Goal: Information Seeking & Learning: Find specific fact

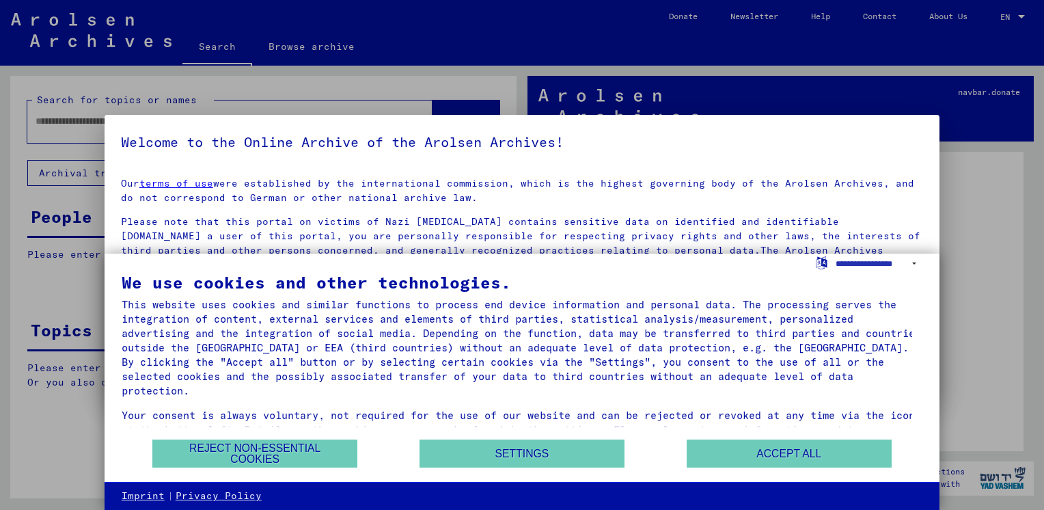
drag, startPoint x: 806, startPoint y: 454, endPoint x: 926, endPoint y: 443, distance: 120.7
click at [926, 443] on div "We use cookies and other technologies. This website uses cookies and similar fu…" at bounding box center [522, 367] width 835 height 229
click at [914, 262] on select "**********" at bounding box center [879, 263] width 87 height 20
click at [878, 263] on select "**********" at bounding box center [879, 263] width 87 height 20
click at [844, 458] on button "Accept all" at bounding box center [789, 453] width 205 height 28
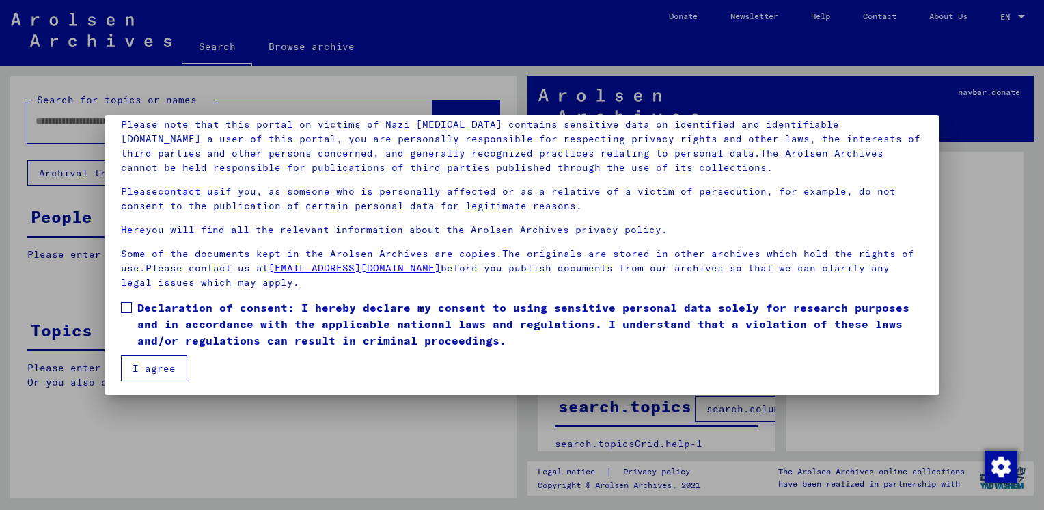
scroll to position [98, 0]
drag, startPoint x: 126, startPoint y: 301, endPoint x: 128, endPoint y: 327, distance: 25.4
click at [126, 301] on span at bounding box center [126, 306] width 11 height 11
click at [132, 360] on button "I agree" at bounding box center [154, 367] width 66 height 26
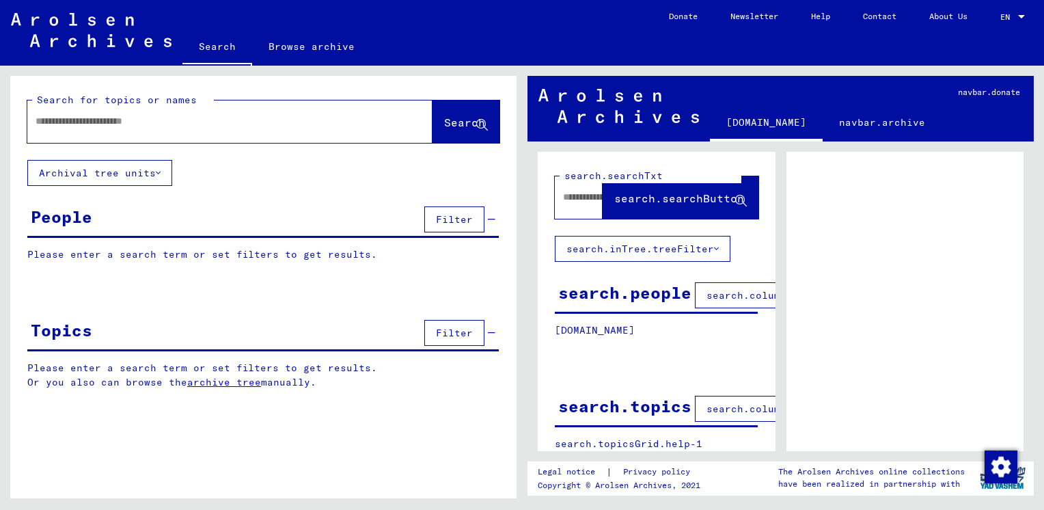
click at [178, 126] on input "text" at bounding box center [218, 121] width 364 height 14
type input "*"
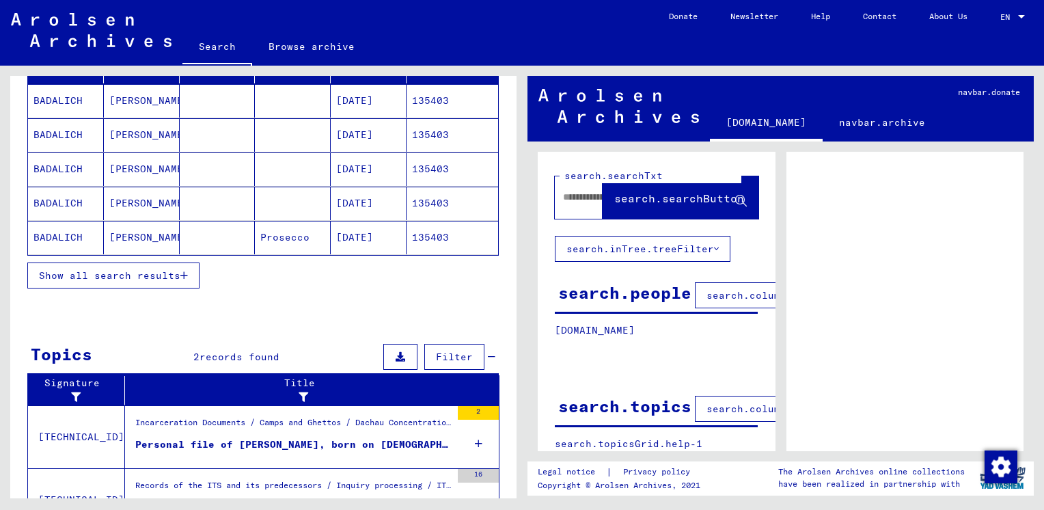
scroll to position [124, 0]
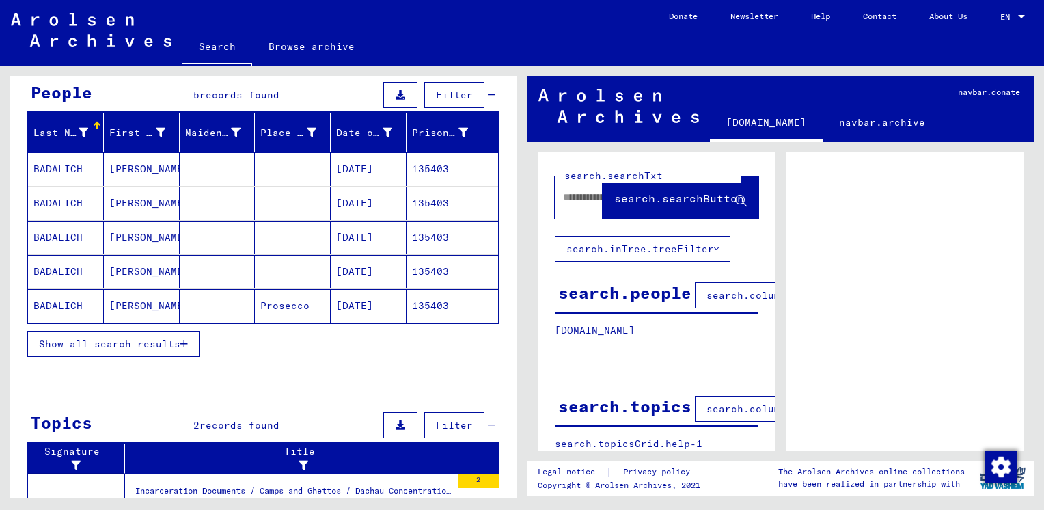
click at [420, 165] on mat-cell "135403" at bounding box center [452, 168] width 92 height 33
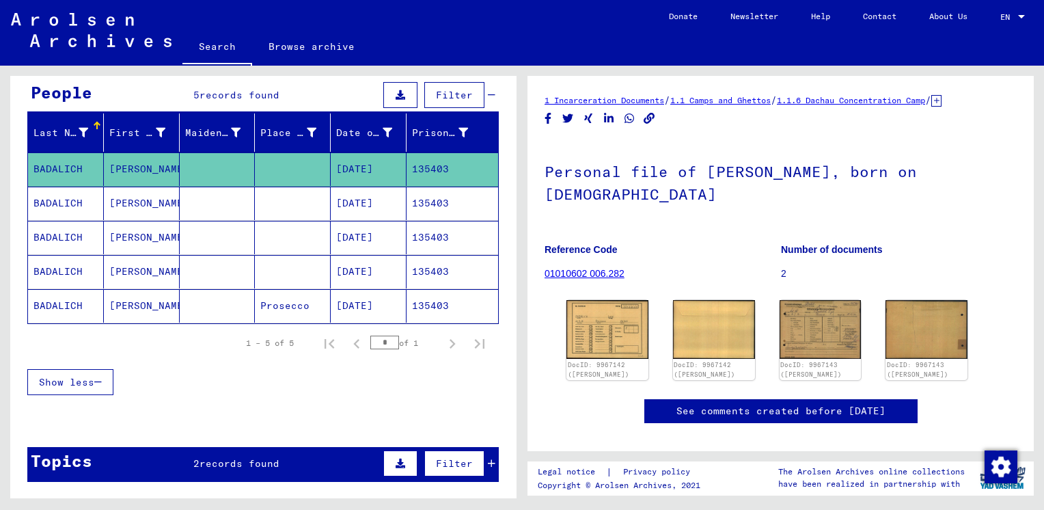
click at [409, 204] on mat-cell "135403" at bounding box center [452, 203] width 92 height 33
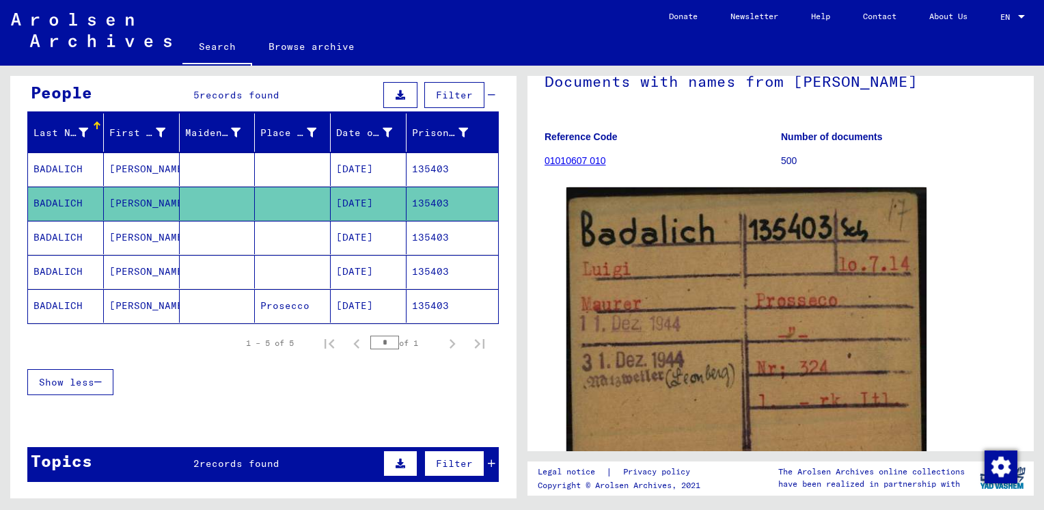
scroll to position [137, 0]
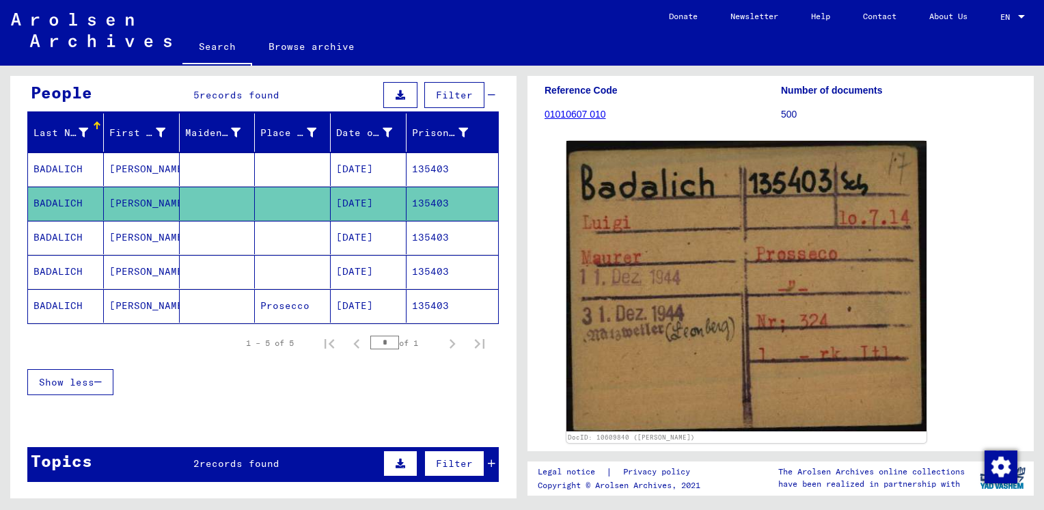
click at [456, 234] on mat-cell "135403" at bounding box center [452, 237] width 92 height 33
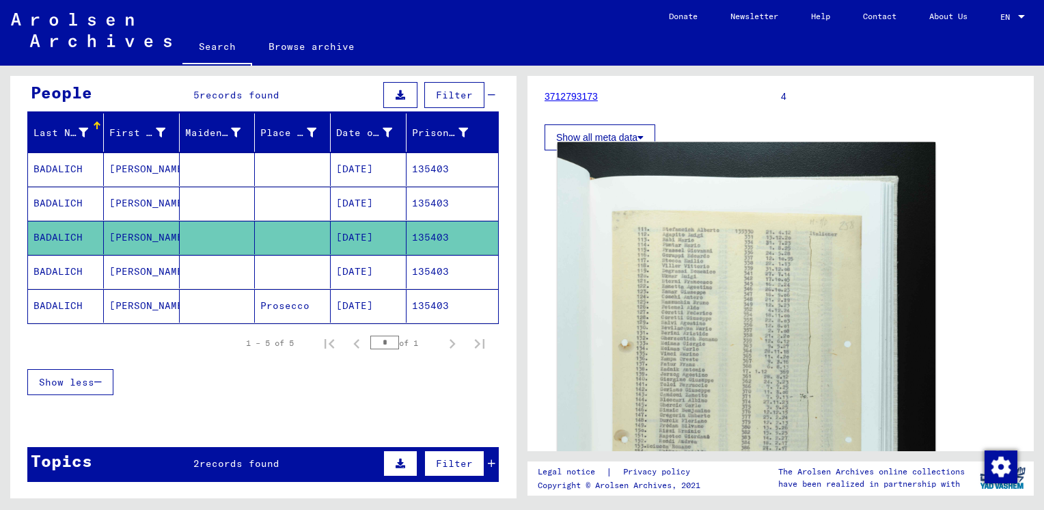
scroll to position [205, 0]
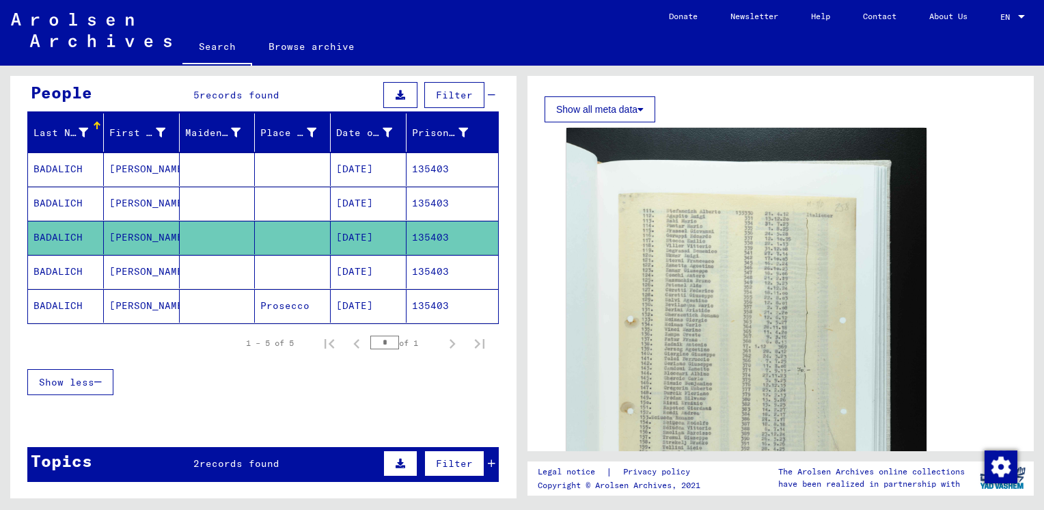
click at [452, 264] on mat-cell "135403" at bounding box center [452, 271] width 92 height 33
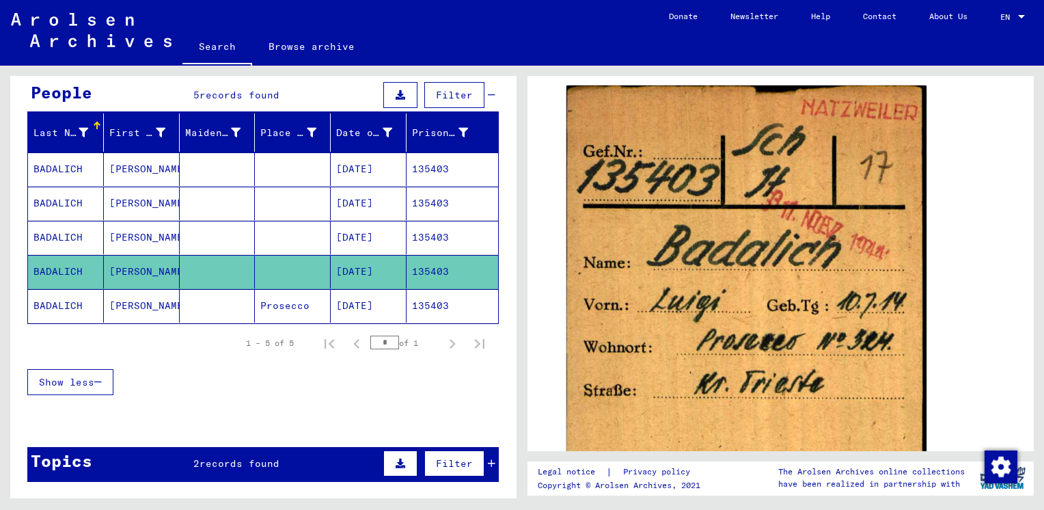
scroll to position [205, 0]
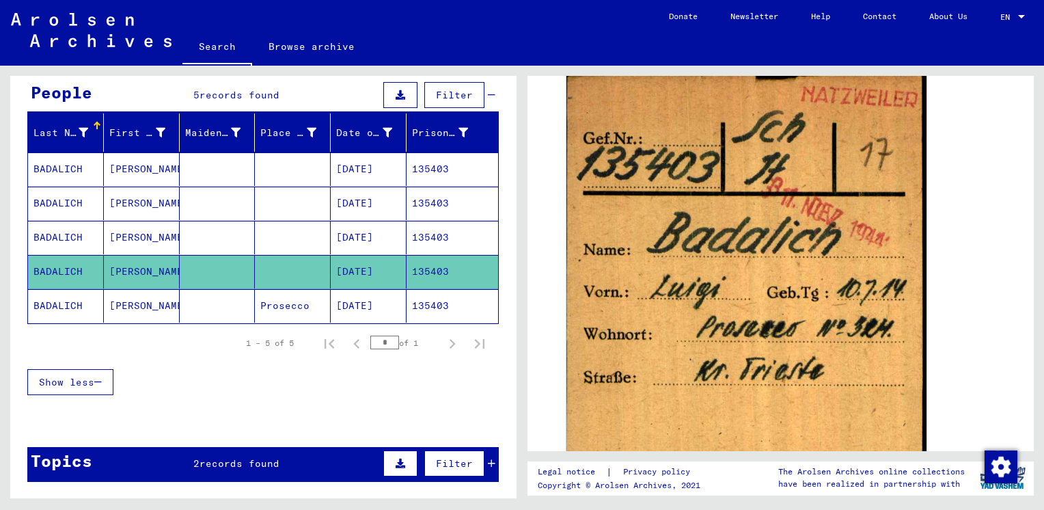
click at [428, 305] on mat-cell "135403" at bounding box center [452, 305] width 92 height 33
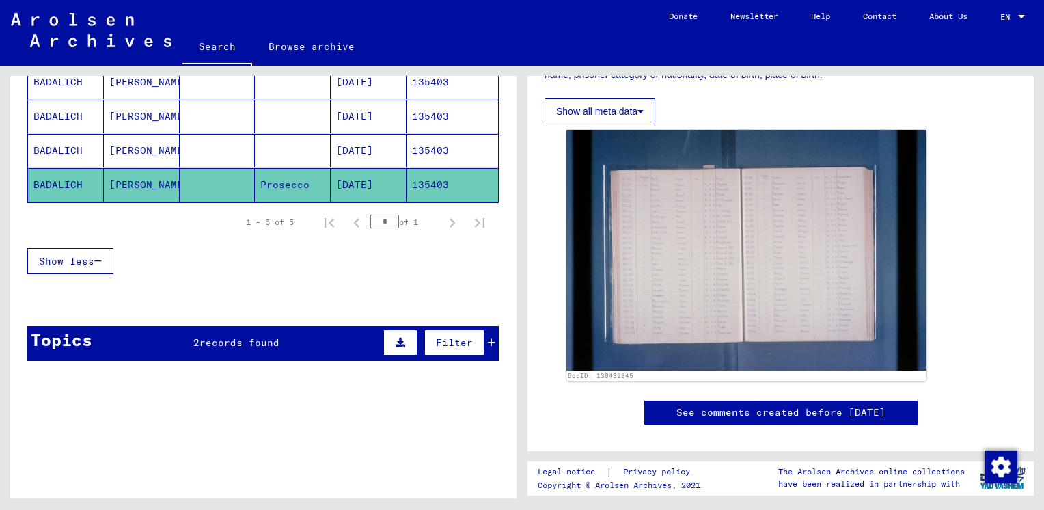
scroll to position [261, 0]
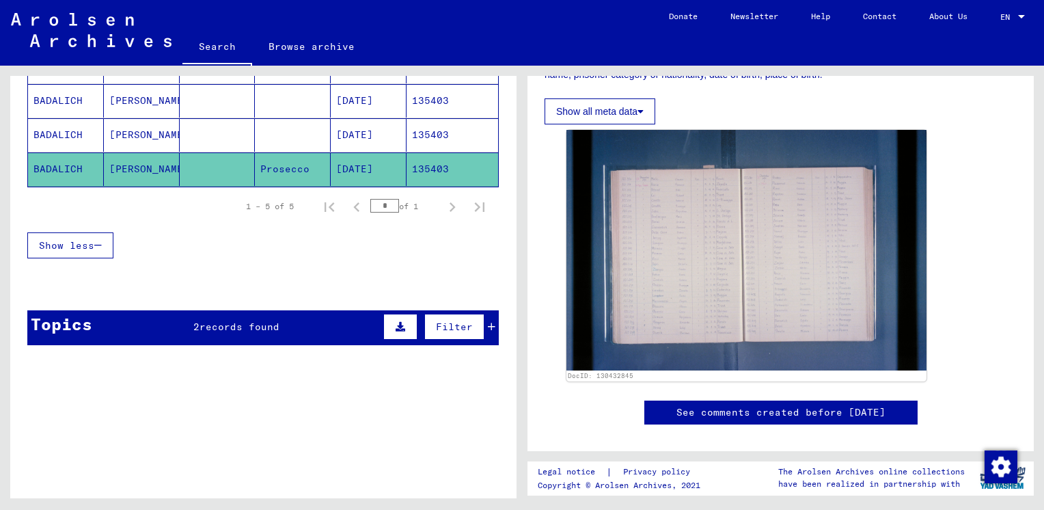
click at [396, 322] on icon at bounding box center [401, 327] width 10 height 10
click at [92, 354] on button at bounding box center [98, 363] width 44 height 26
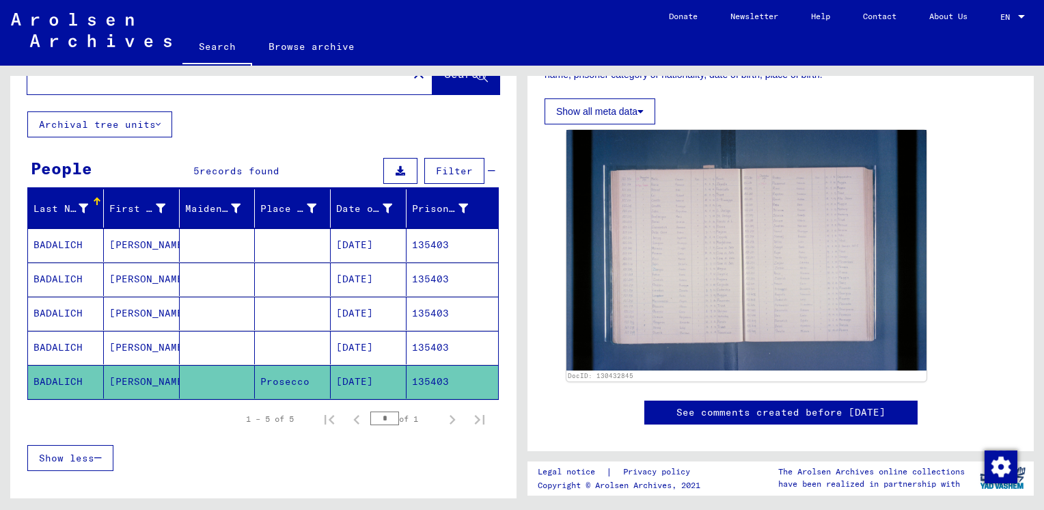
scroll to position [0, 0]
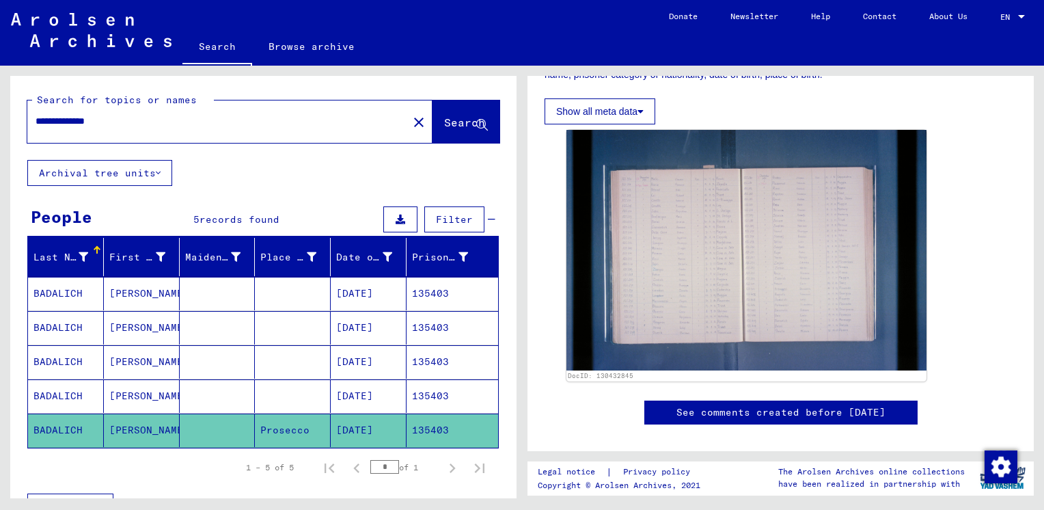
click at [165, 116] on input "**********" at bounding box center [218, 121] width 364 height 14
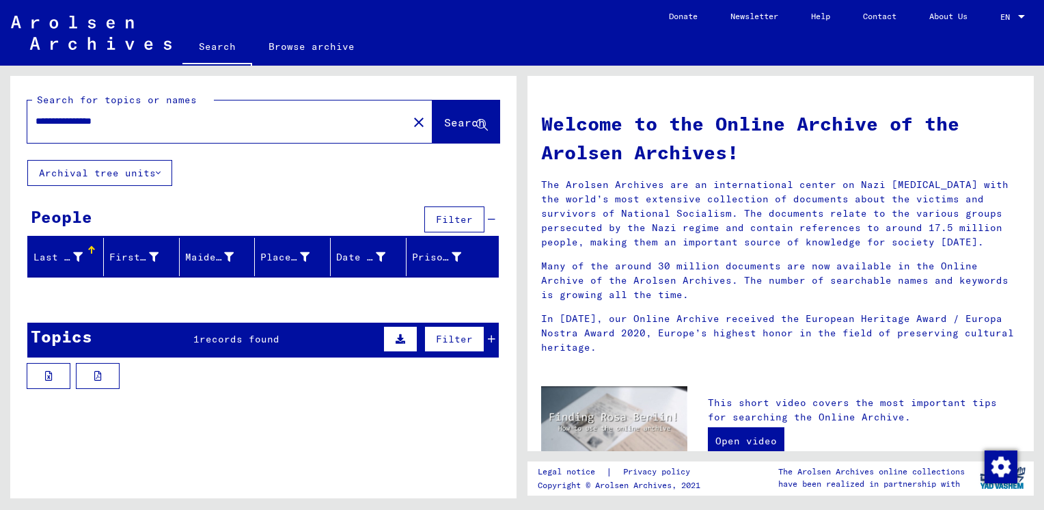
click at [444, 119] on span "Search" at bounding box center [464, 122] width 41 height 14
type input "**********"
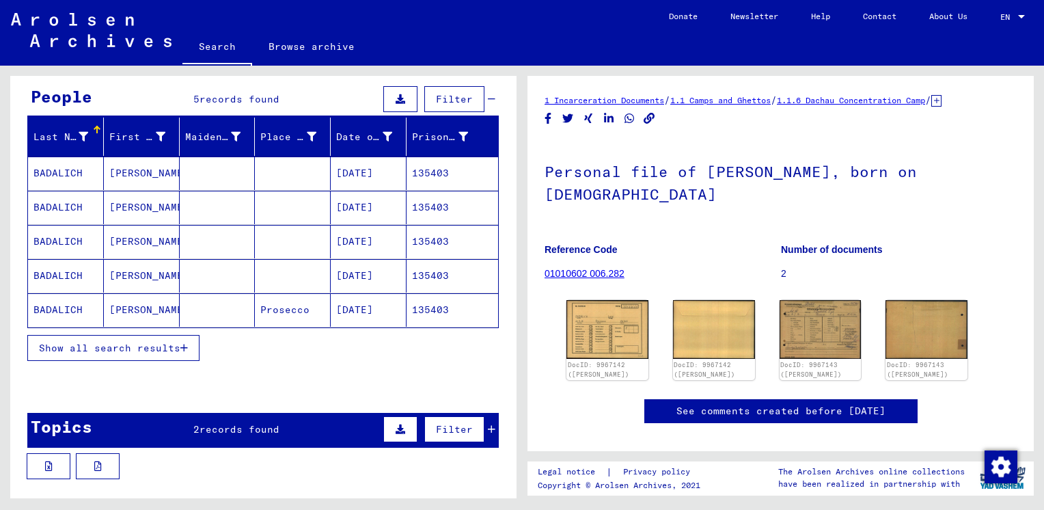
scroll to position [273, 0]
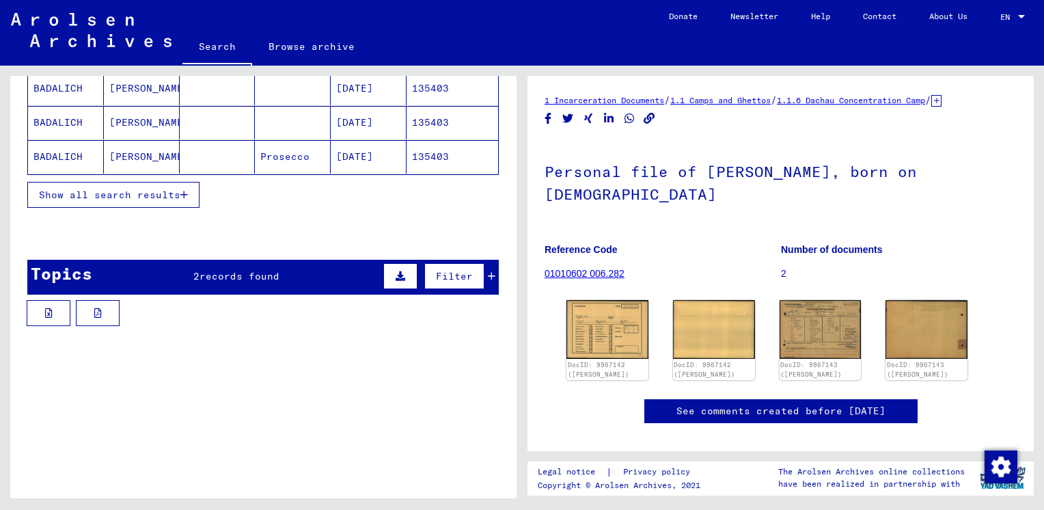
click at [184, 193] on icon "button" at bounding box center [184, 195] width 8 height 10
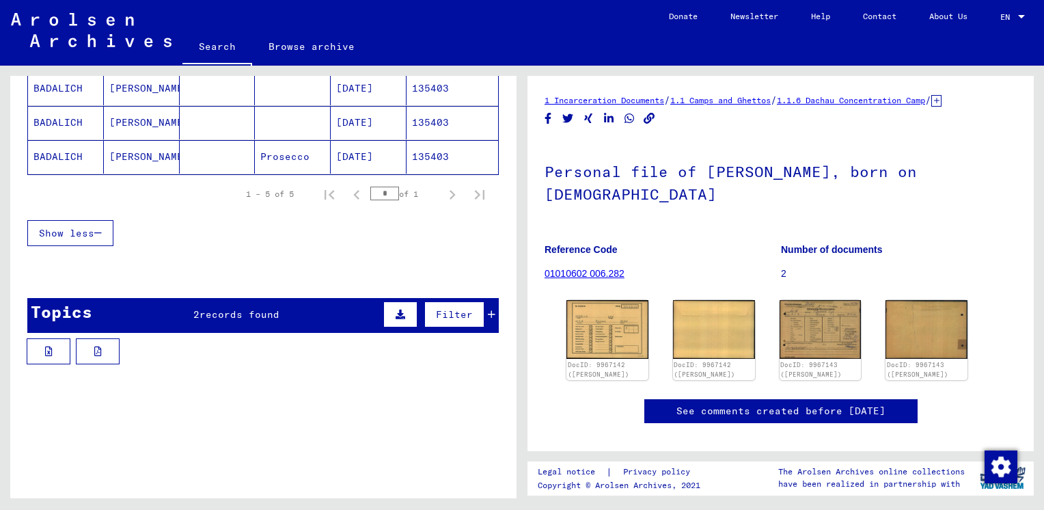
click at [454, 312] on span "Filter" at bounding box center [454, 314] width 37 height 12
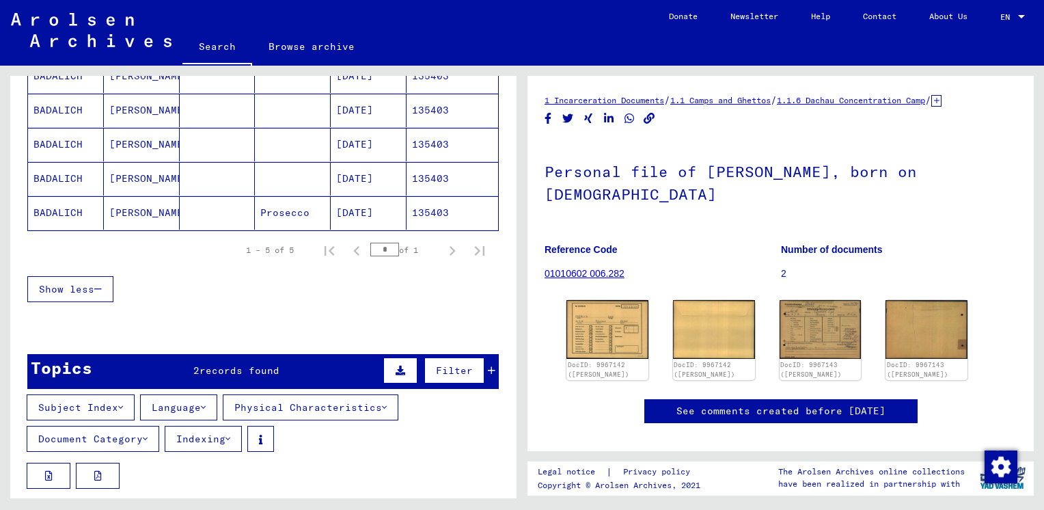
scroll to position [342, 0]
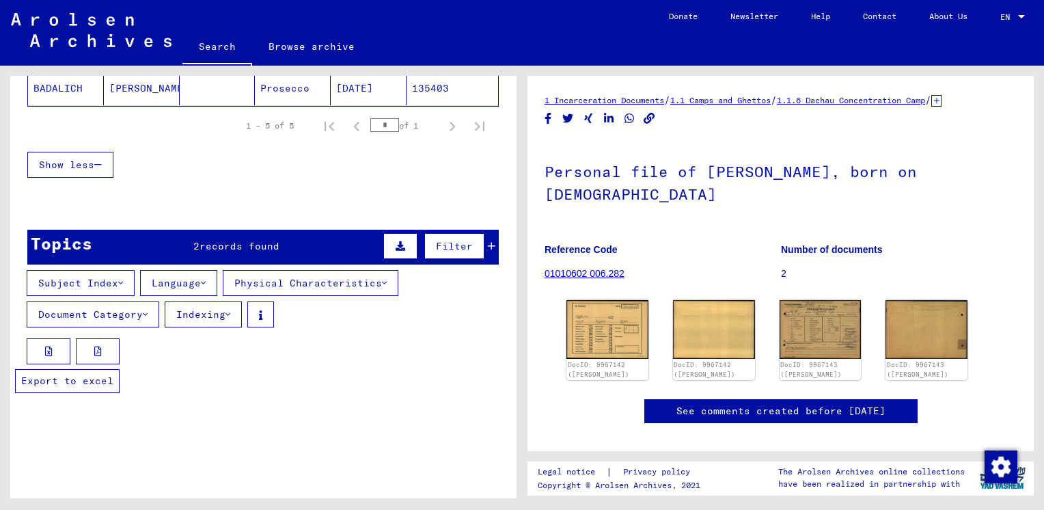
click at [44, 351] on button at bounding box center [49, 351] width 44 height 26
click at [646, 348] on div "DocID: 9967142 ([PERSON_NAME]) DocID: 9967142 ([PERSON_NAME]) DocID: 9967143 ([…" at bounding box center [780, 339] width 439 height 90
click at [607, 338] on img at bounding box center [607, 328] width 86 height 61
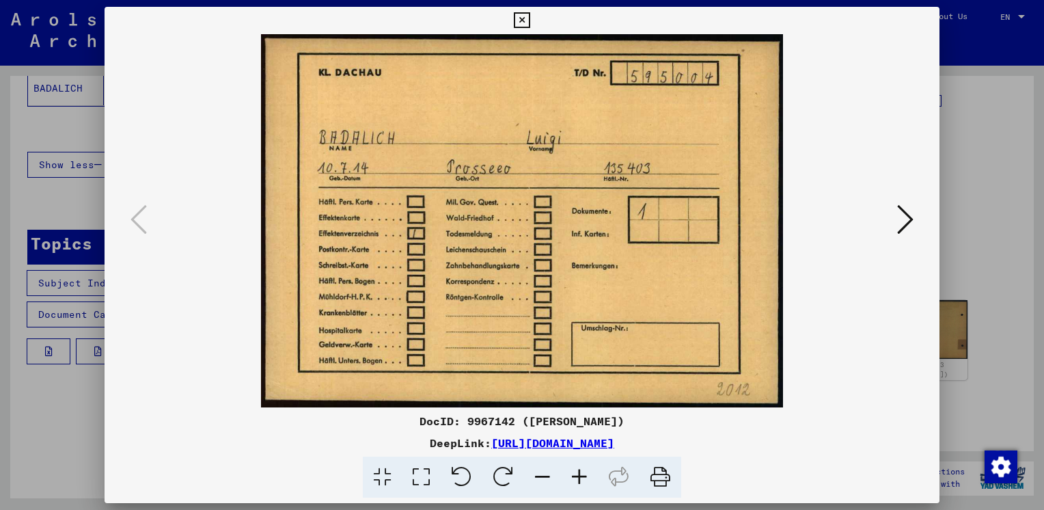
click at [525, 16] on icon at bounding box center [522, 20] width 16 height 16
